Goal: Task Accomplishment & Management: Use online tool/utility

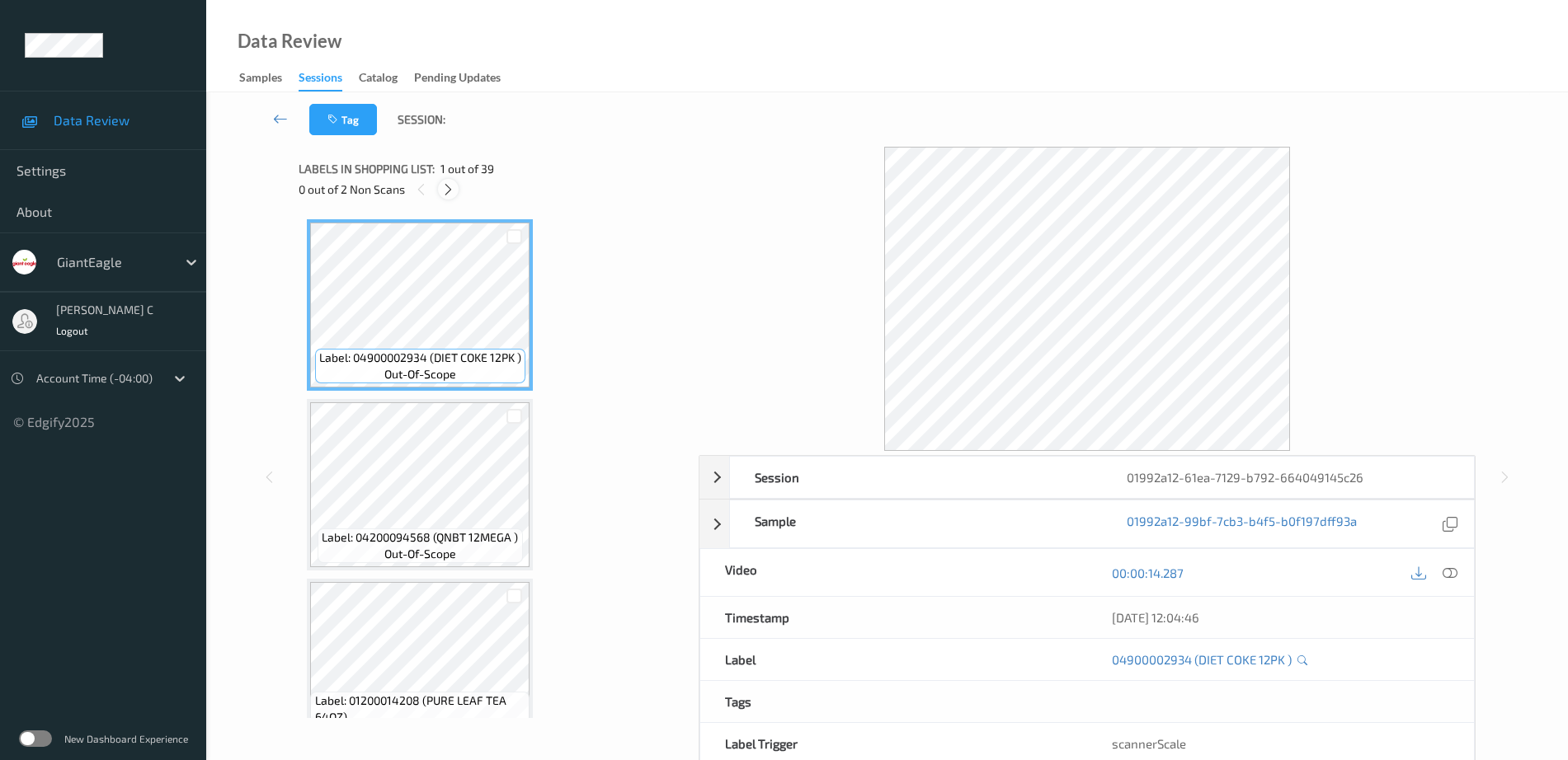
click at [448, 187] on icon at bounding box center [448, 190] width 14 height 15
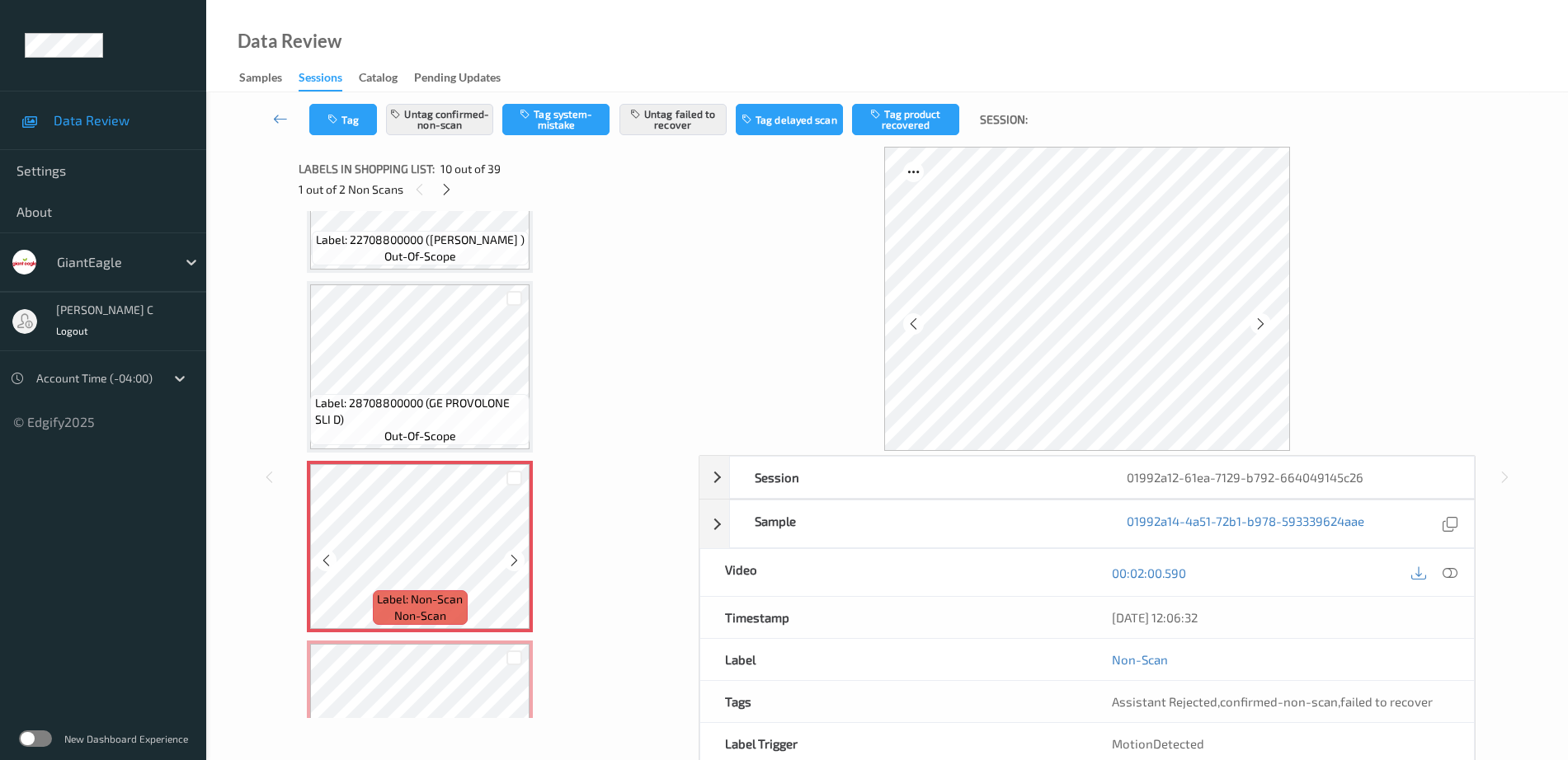
scroll to position [1343, 0]
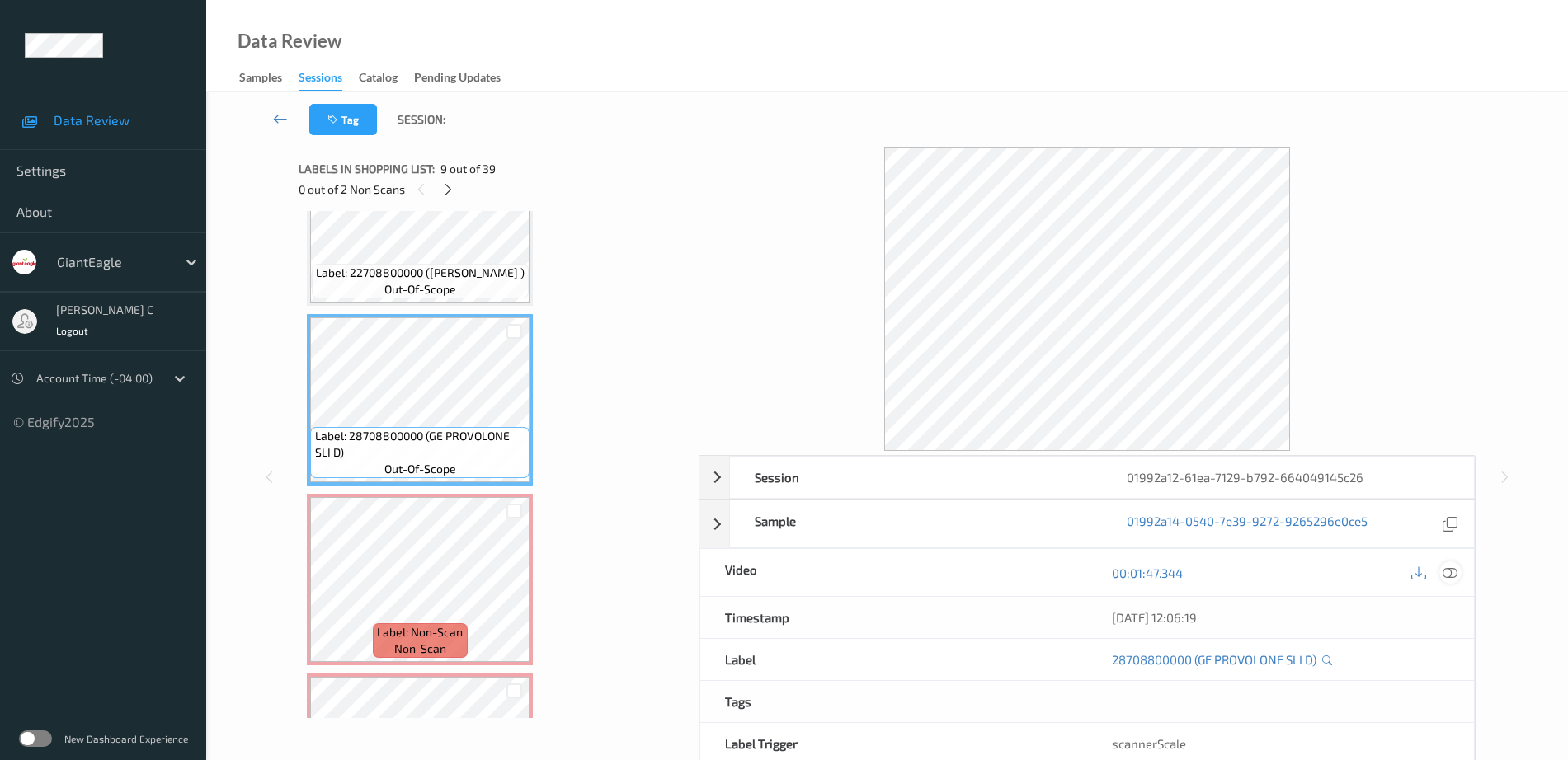
click at [1451, 574] on icon at bounding box center [1451, 574] width 15 height 15
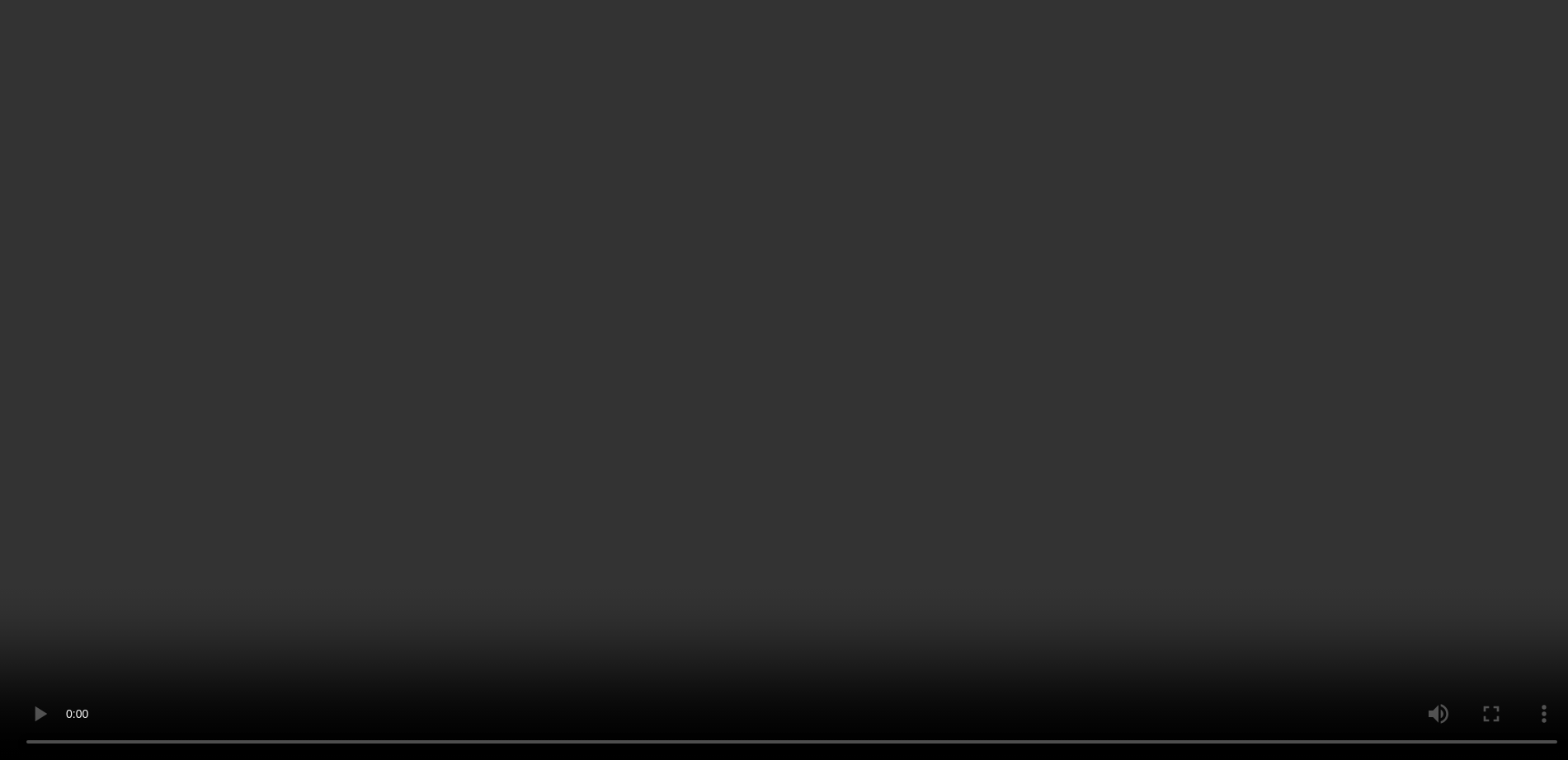
scroll to position [1756, 0]
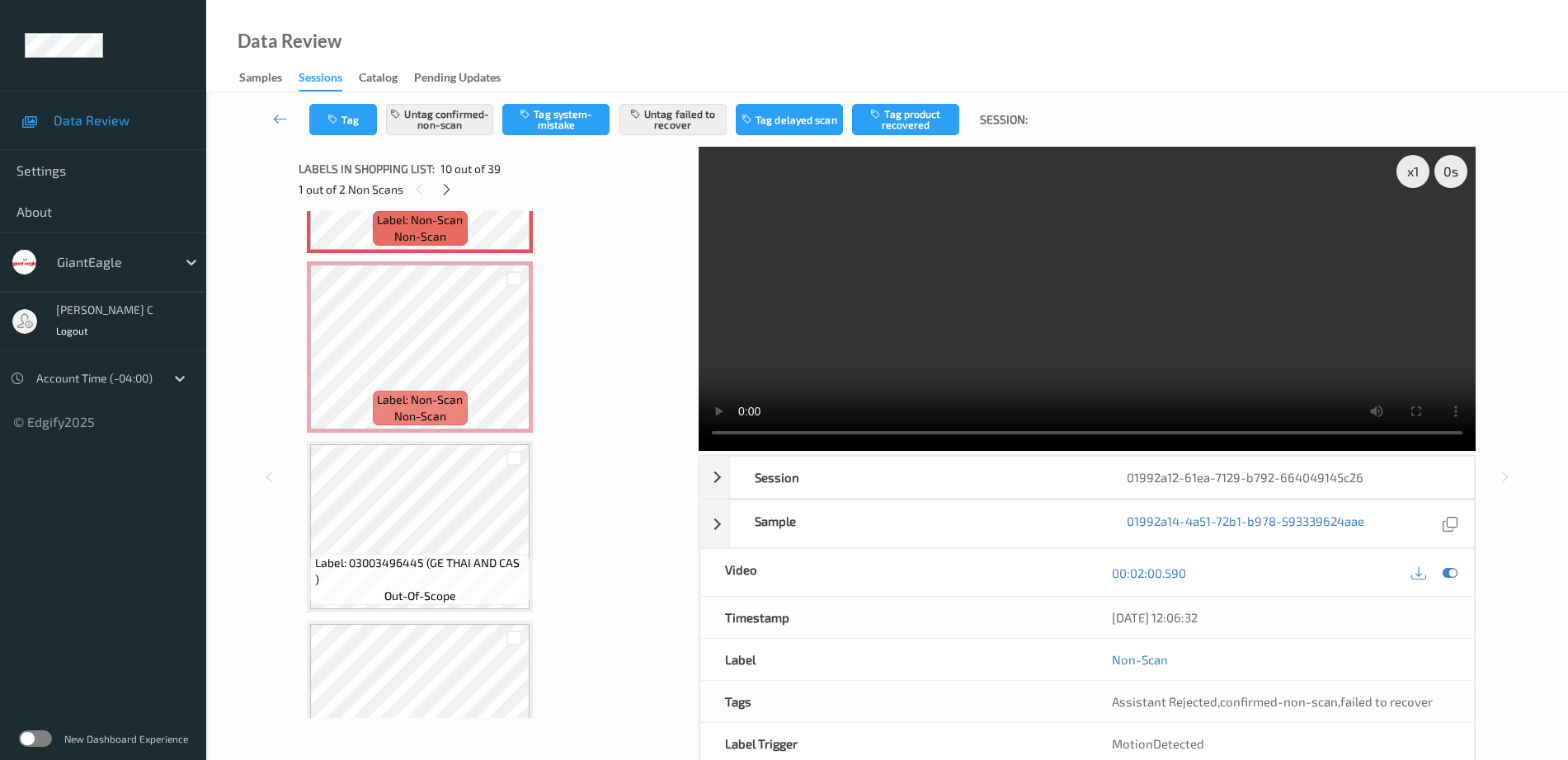
click at [381, 400] on span "Label: Non-Scan" at bounding box center [419, 399] width 86 height 16
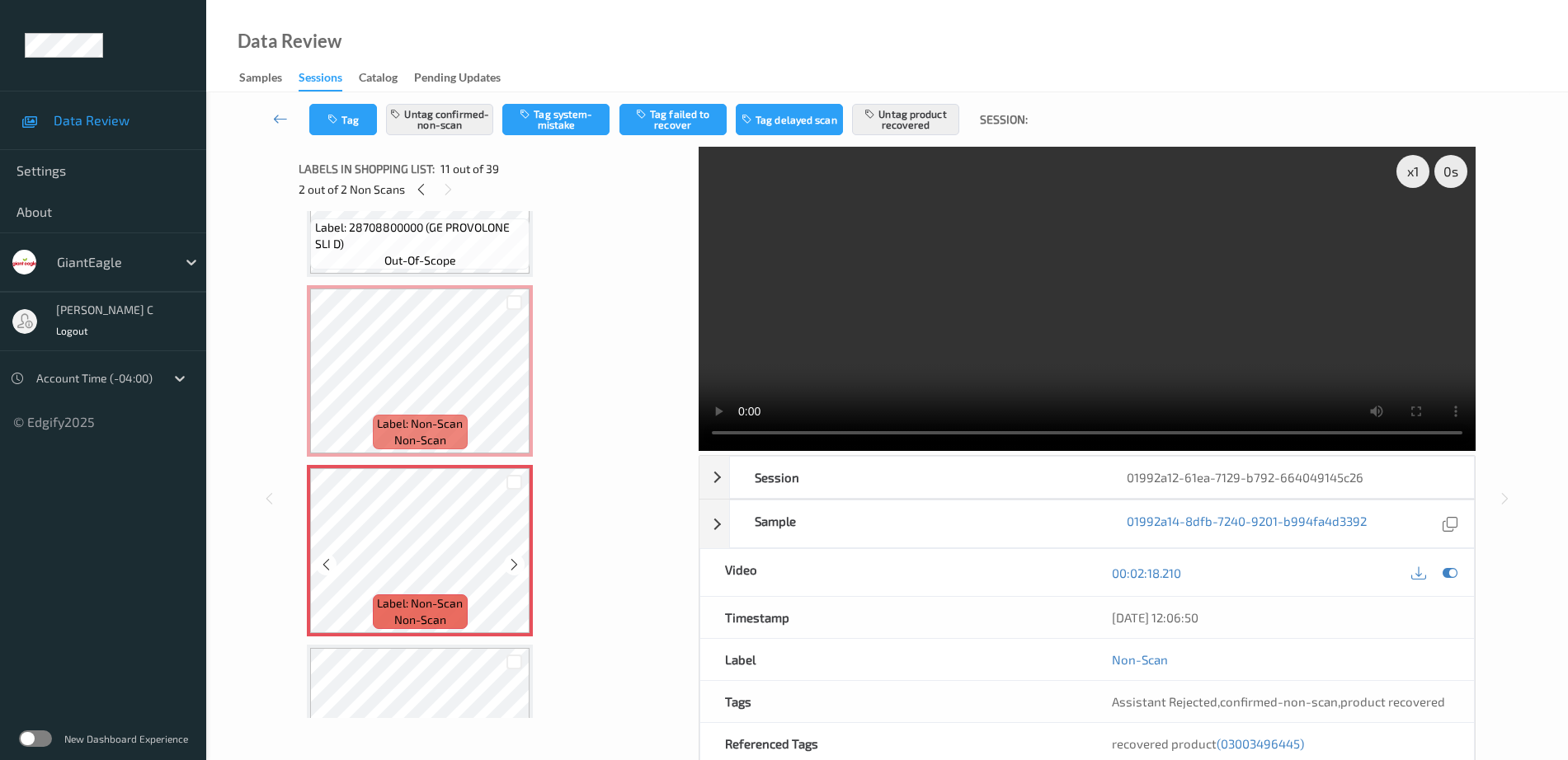
scroll to position [1446, 0]
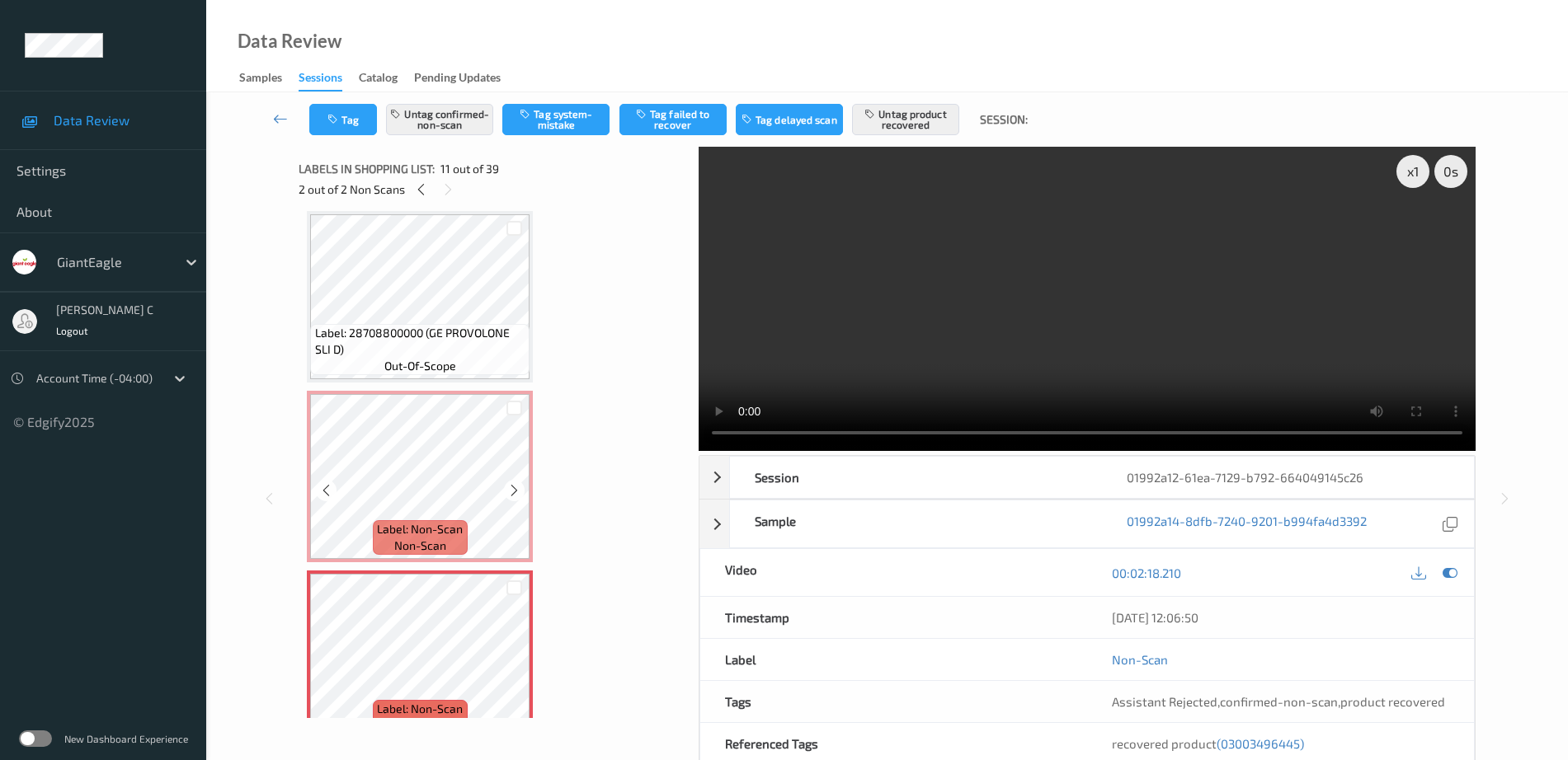
click at [380, 332] on span "Label: 28708800000 (GE PROVOLONE SLI D)" at bounding box center [420, 341] width 211 height 33
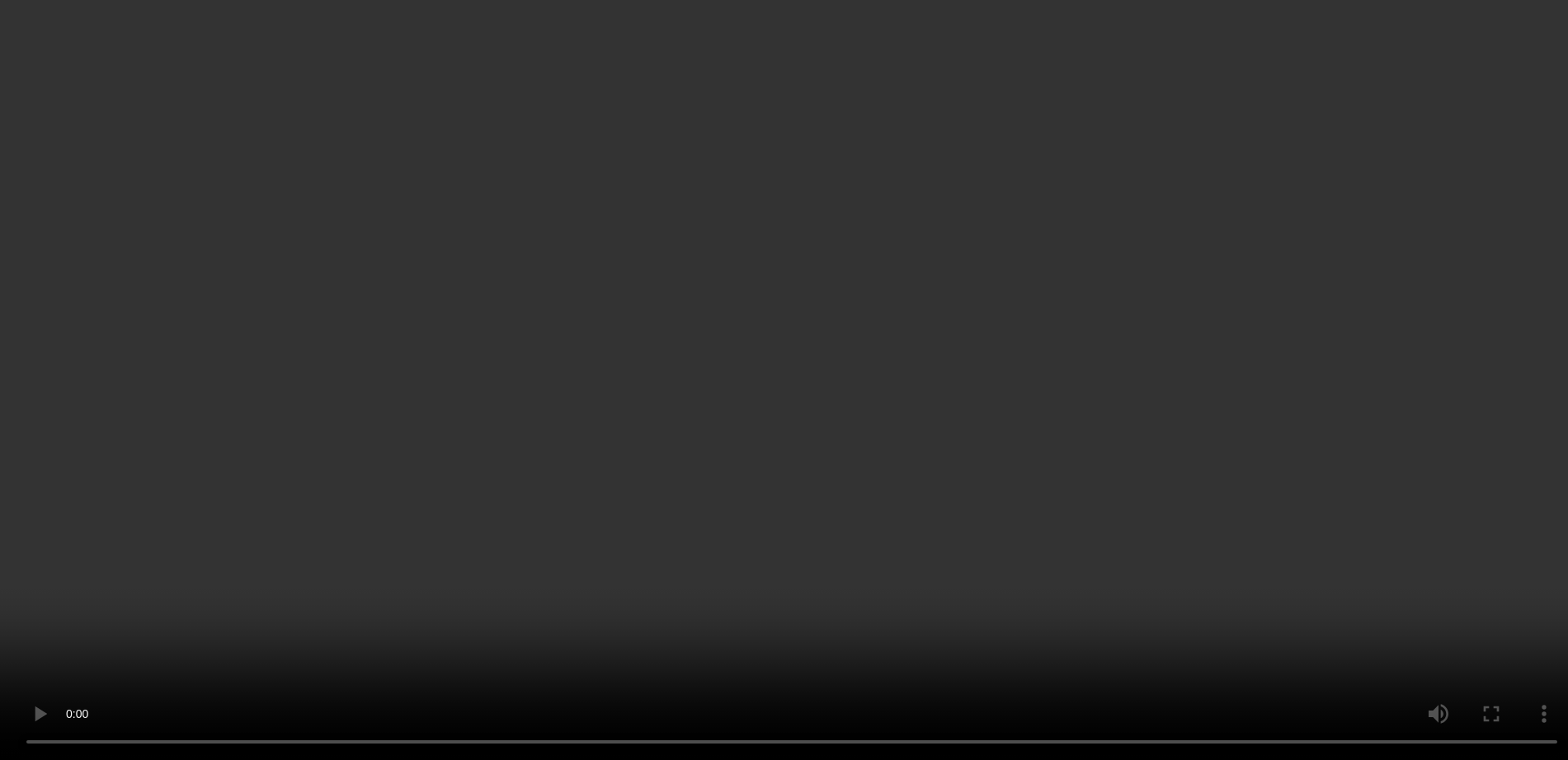
scroll to position [1756, 0]
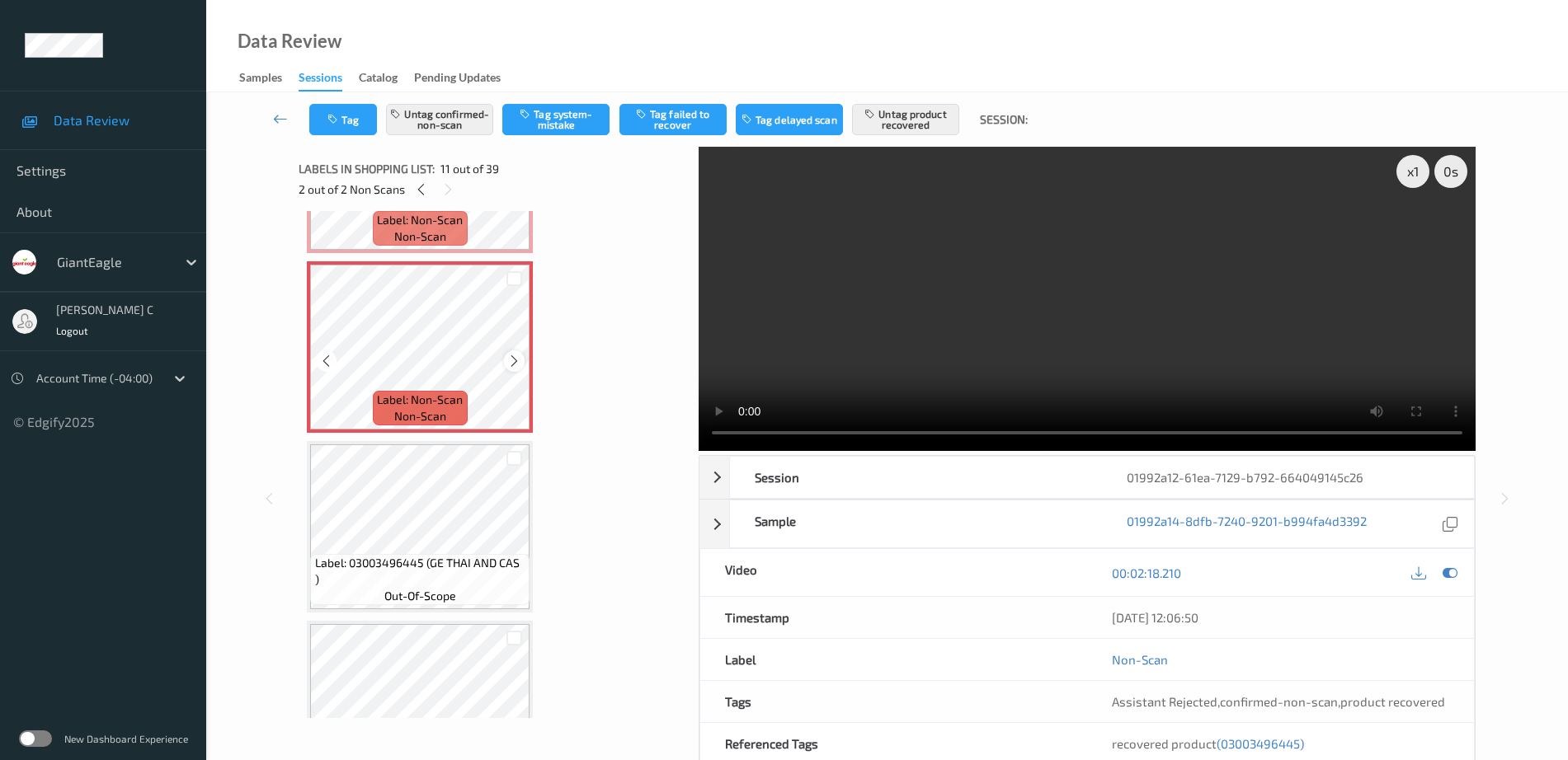
click at [510, 362] on icon at bounding box center [514, 362] width 14 height 15
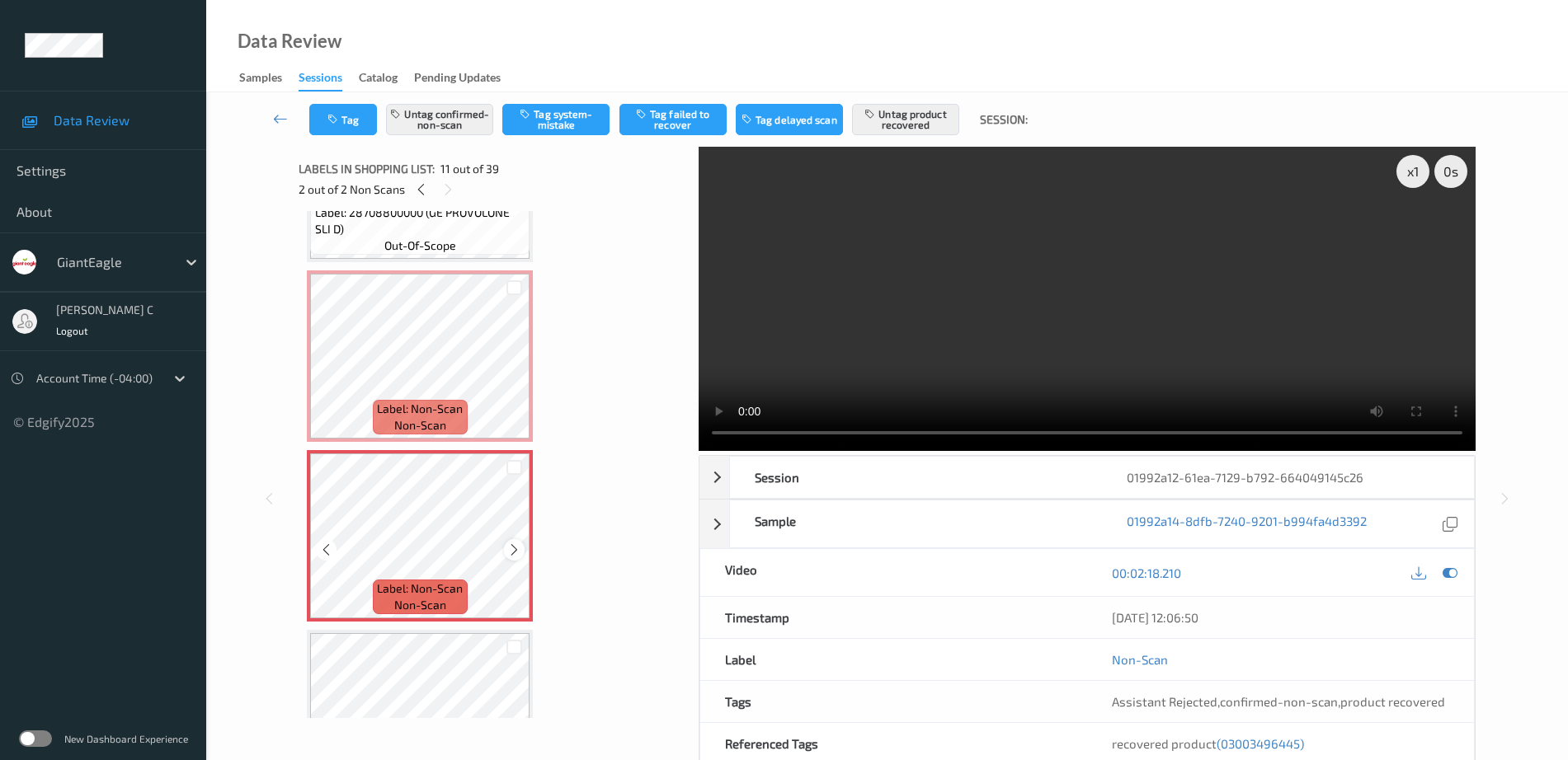
scroll to position [1549, 0]
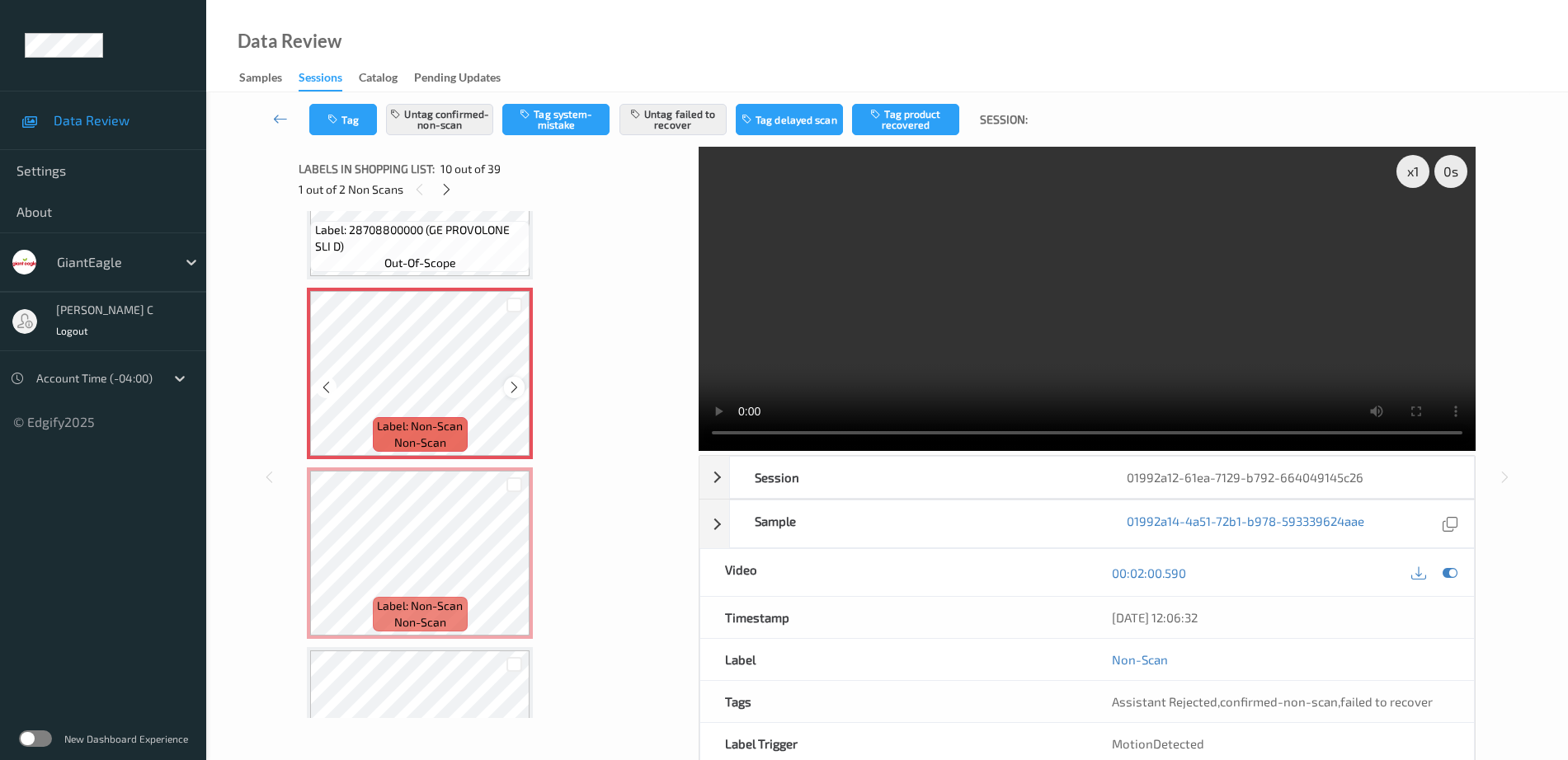
click at [511, 388] on icon at bounding box center [514, 388] width 14 height 15
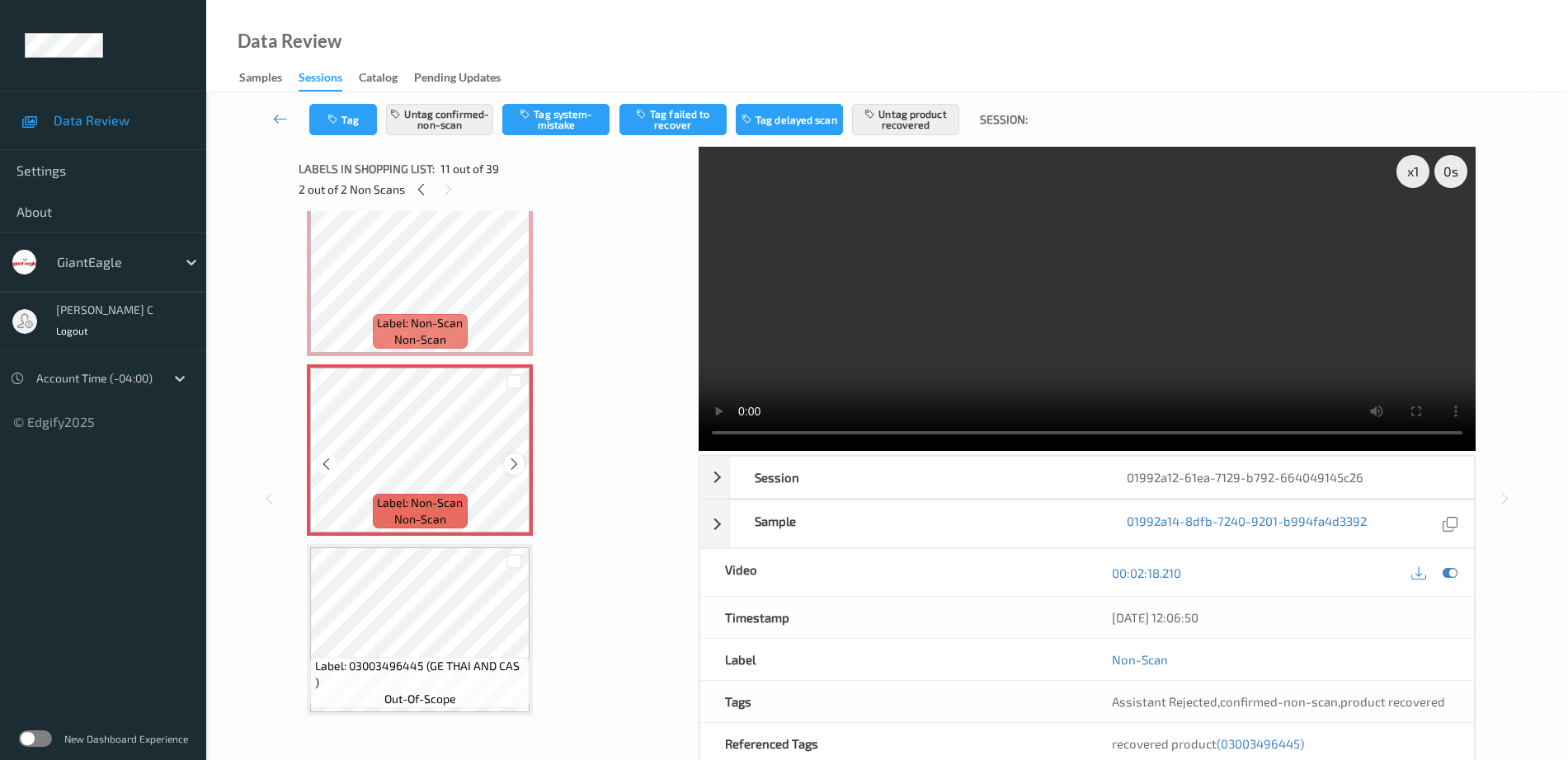
click at [518, 460] on icon at bounding box center [514, 465] width 14 height 15
click at [433, 323] on span "Label: Non-Scan" at bounding box center [419, 323] width 86 height 16
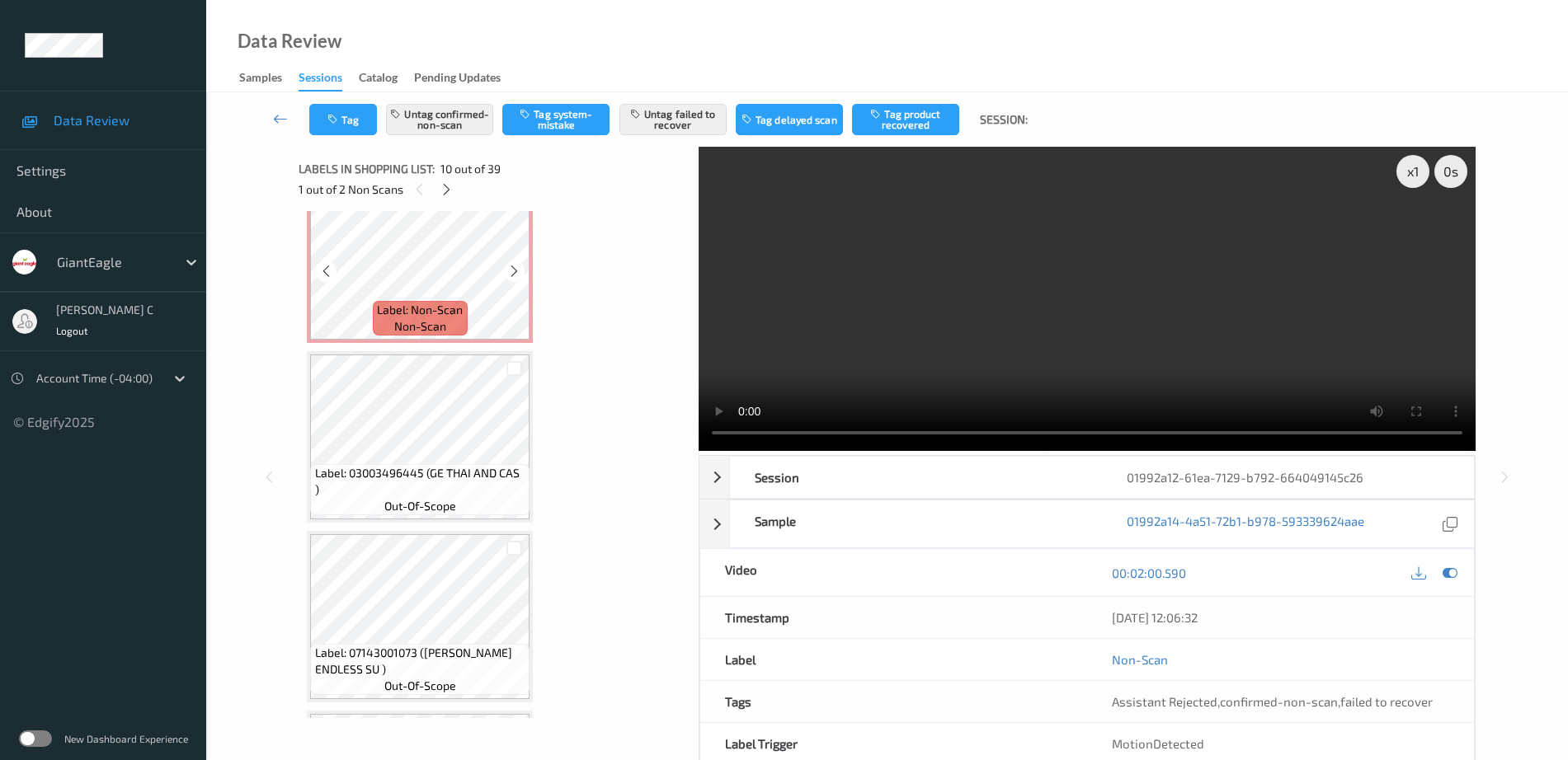
scroll to position [1859, 0]
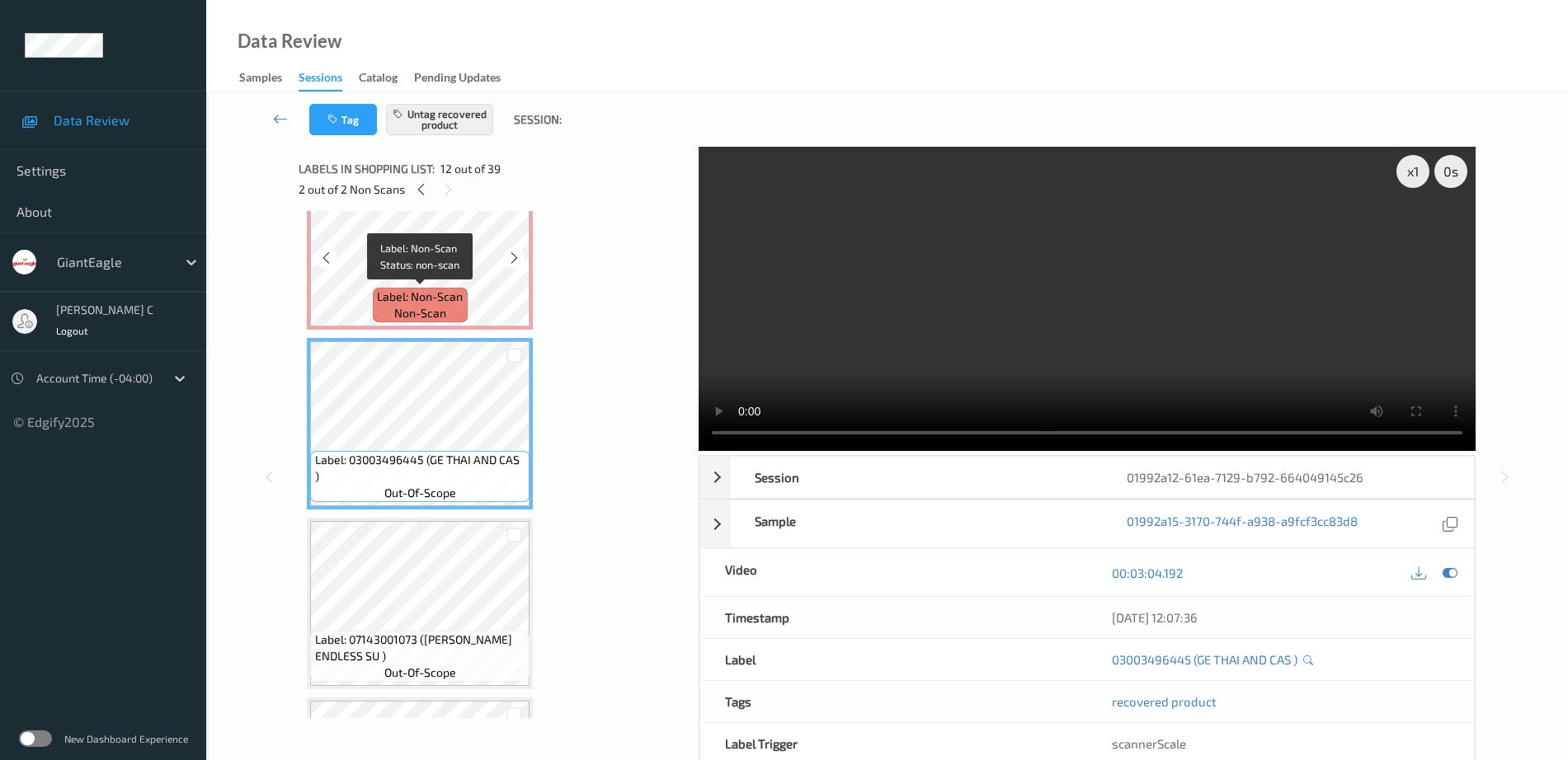
click at [402, 312] on span "non-scan" at bounding box center [419, 312] width 52 height 16
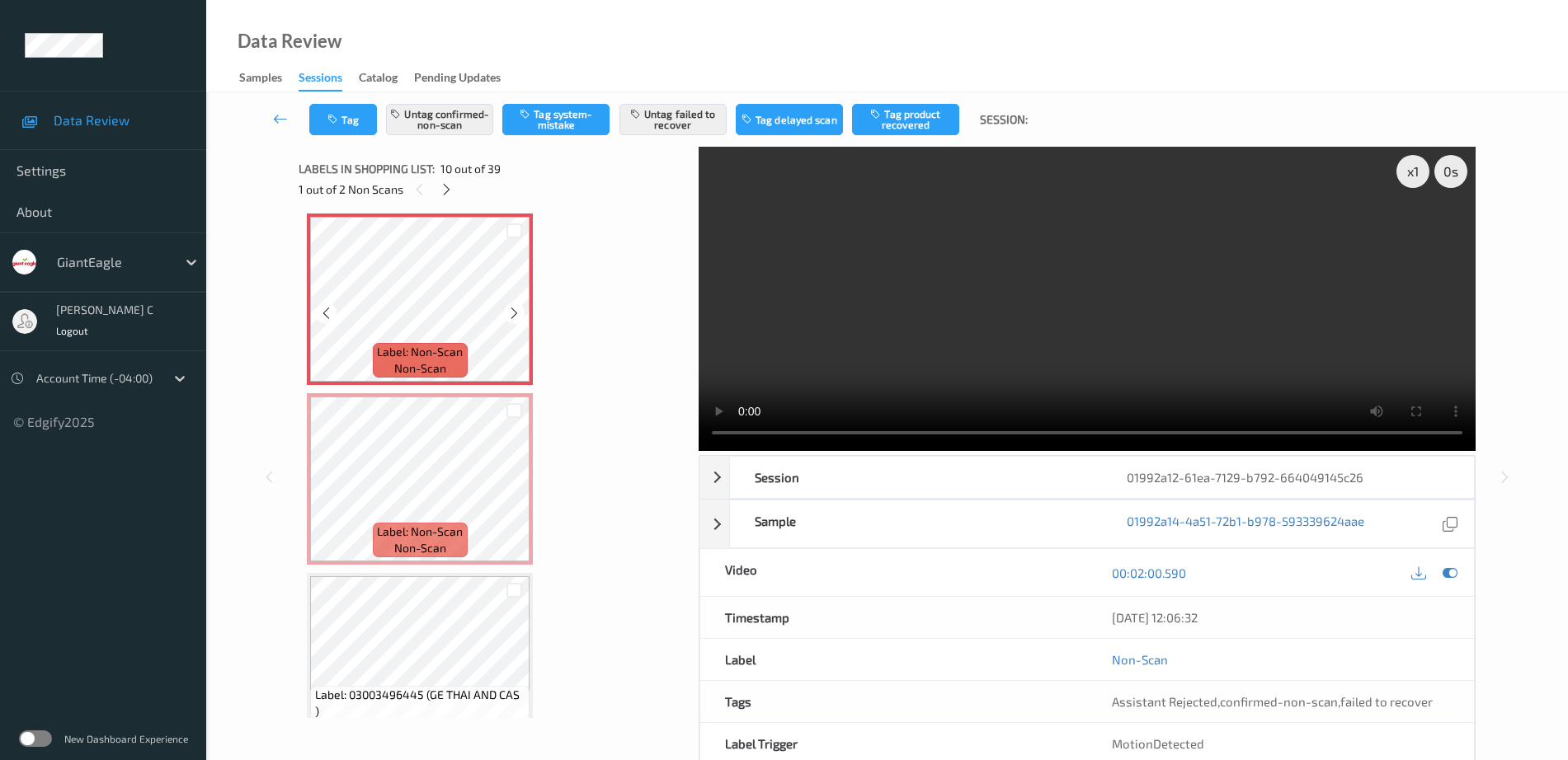
scroll to position [1653, 0]
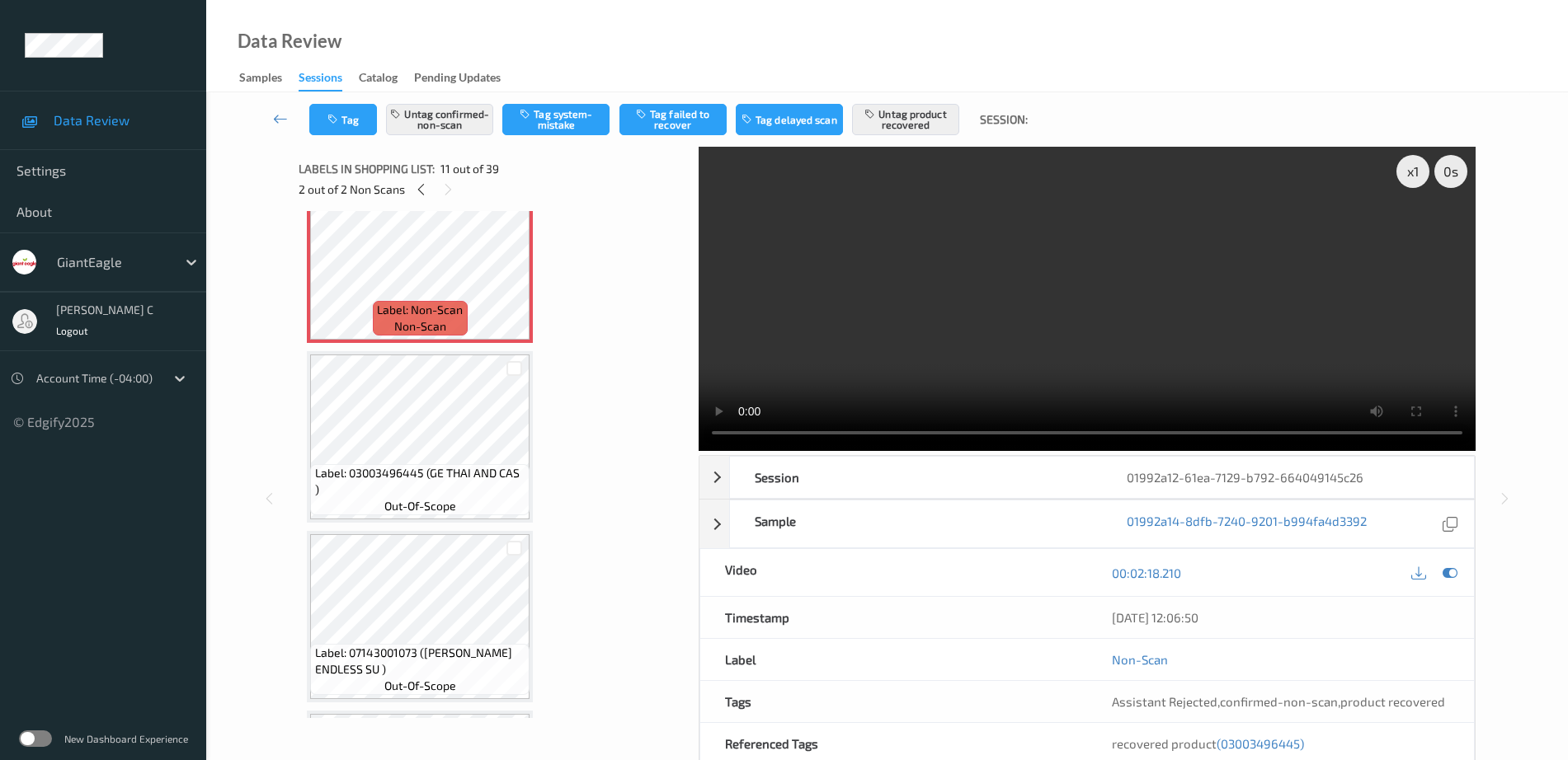
scroll to position [1859, 0]
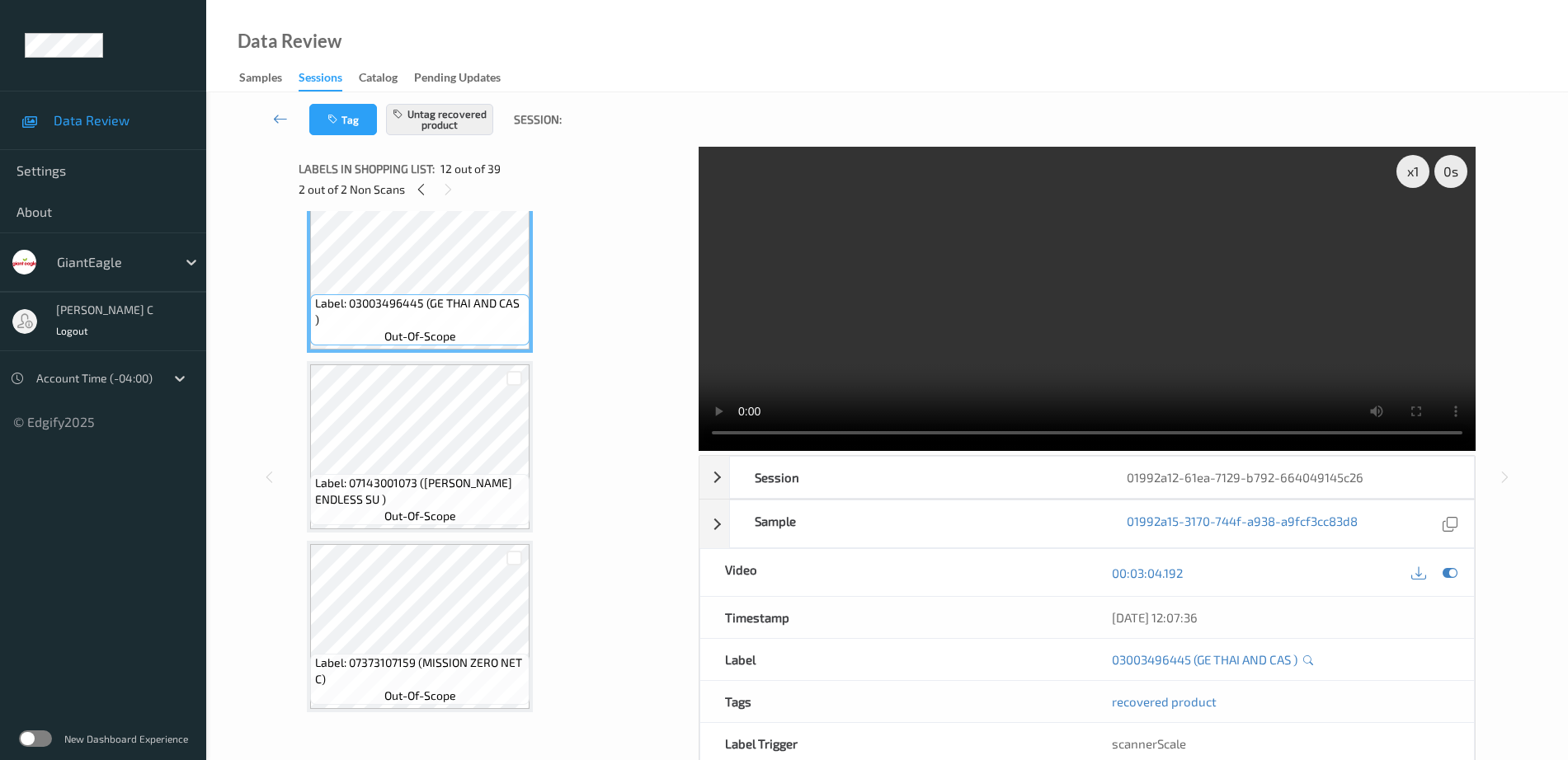
scroll to position [2064, 0]
